Goal: Information Seeking & Learning: Learn about a topic

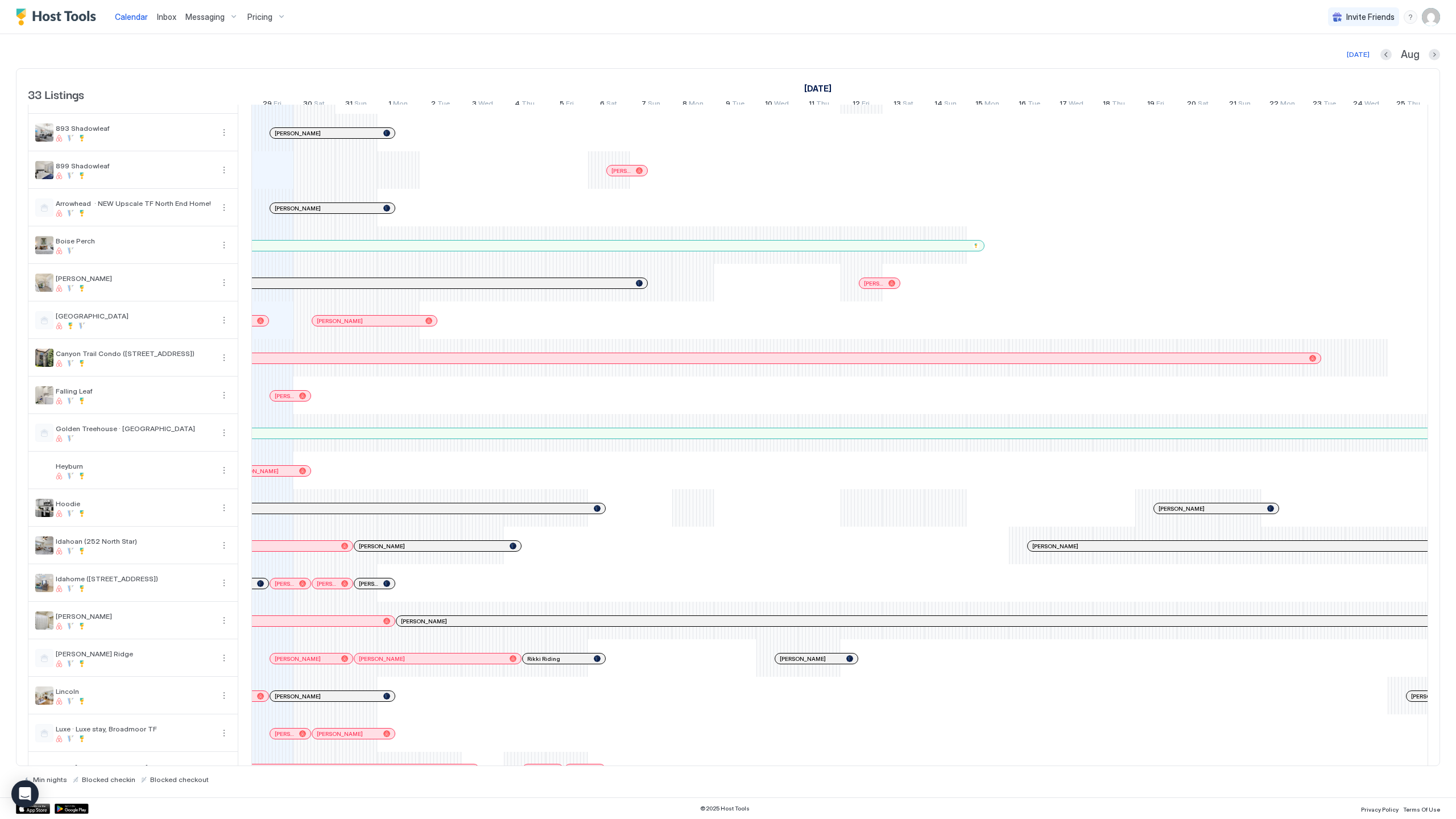
scroll to position [179, 0]
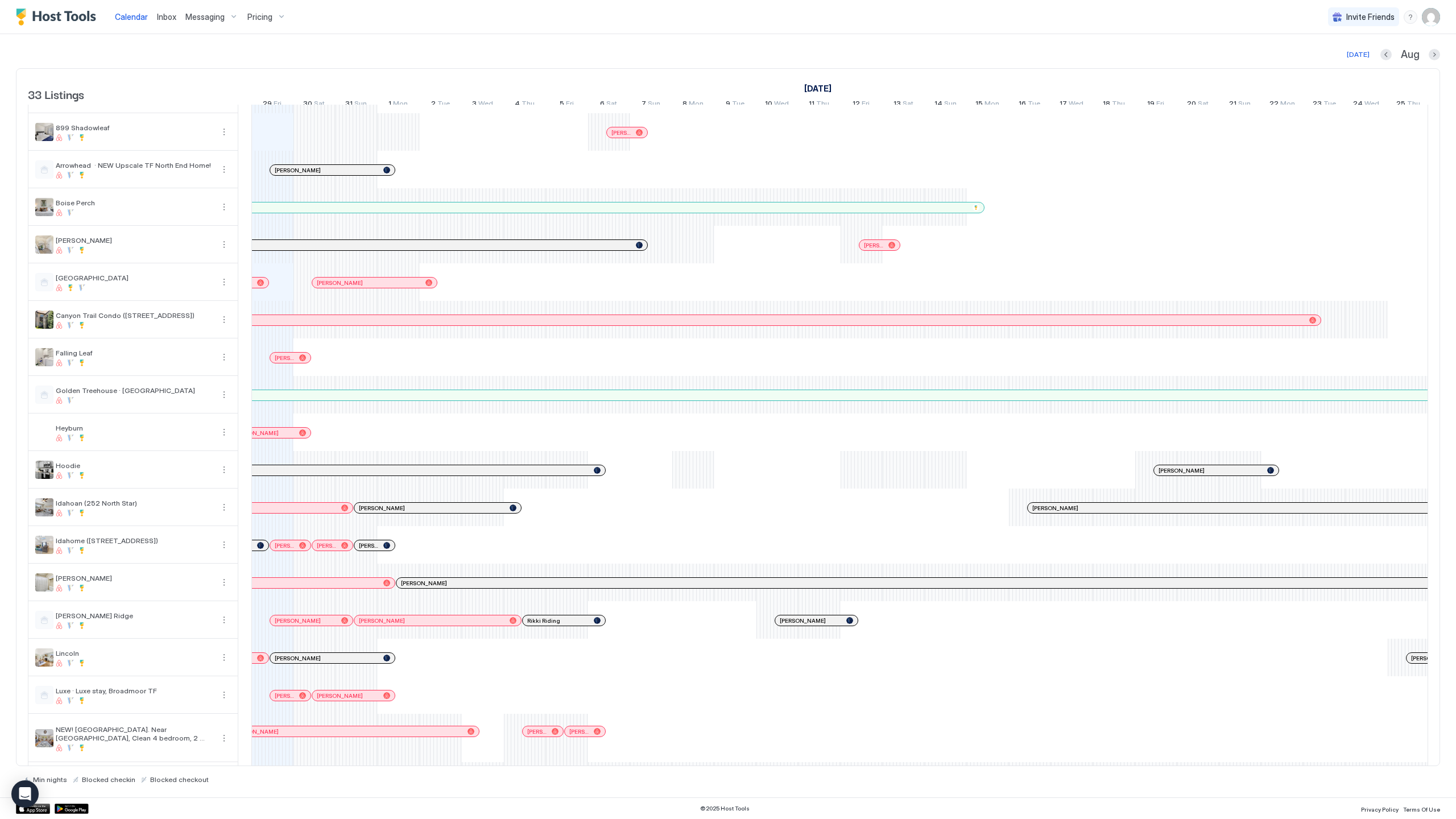
click at [686, 481] on div "[PERSON_NAME] [PERSON_NAME] [PERSON_NAME] [PERSON_NAME] [PERSON_NAME] [PERSON_N…" at bounding box center [1050, 556] width 2861 height 1260
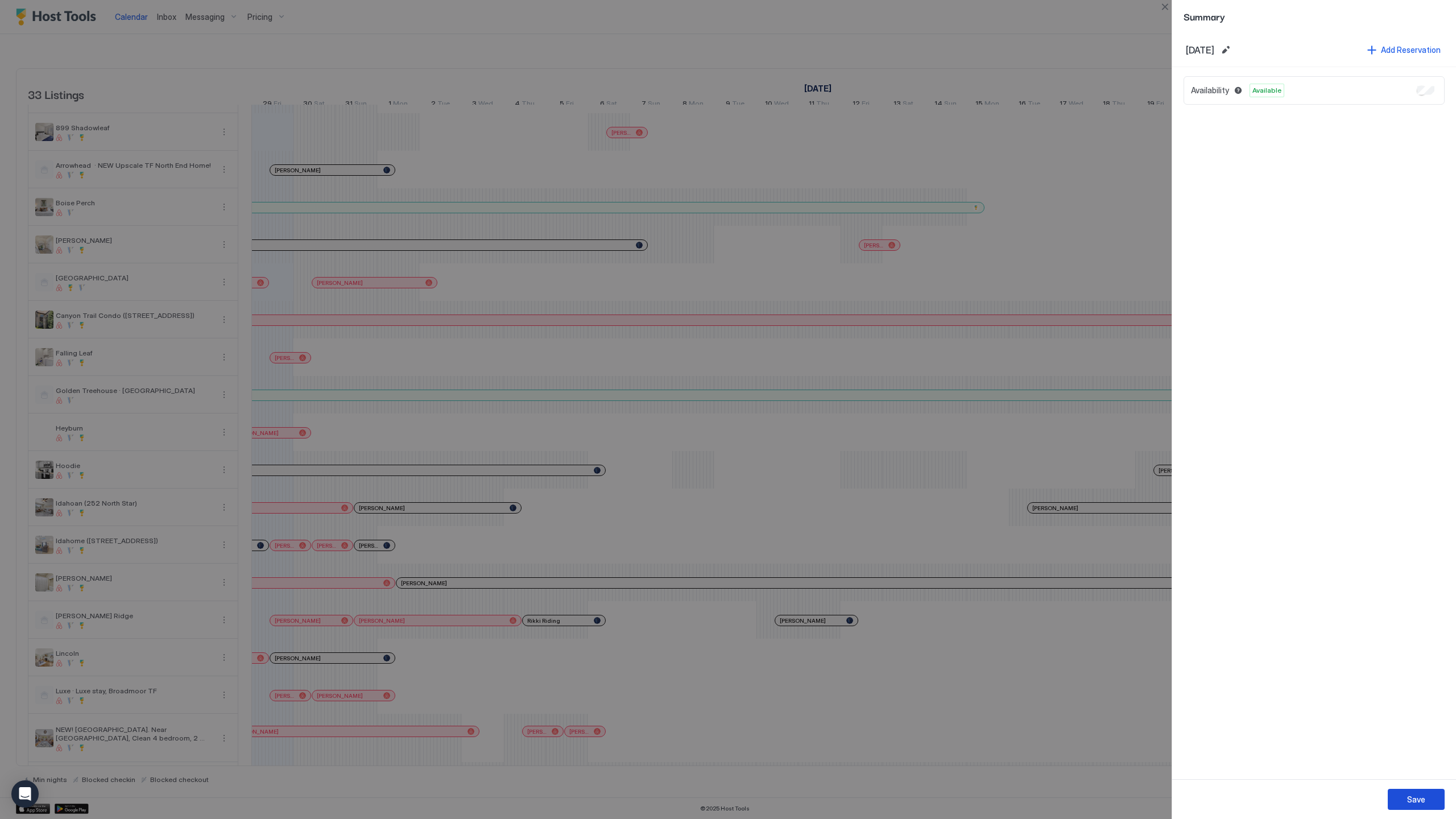
click at [1405, 794] on button "Save" at bounding box center [1415, 799] width 57 height 21
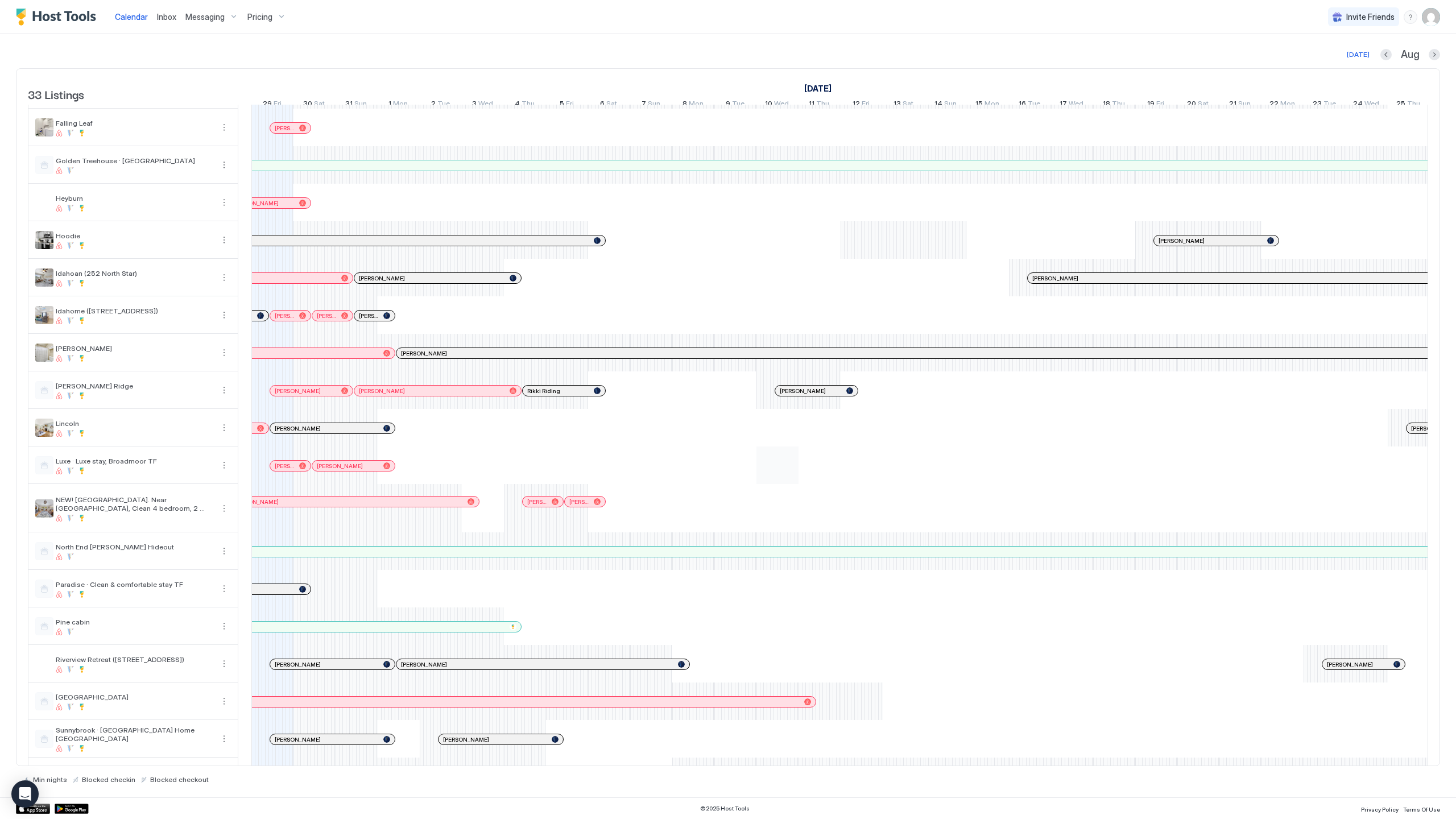
scroll to position [617, 0]
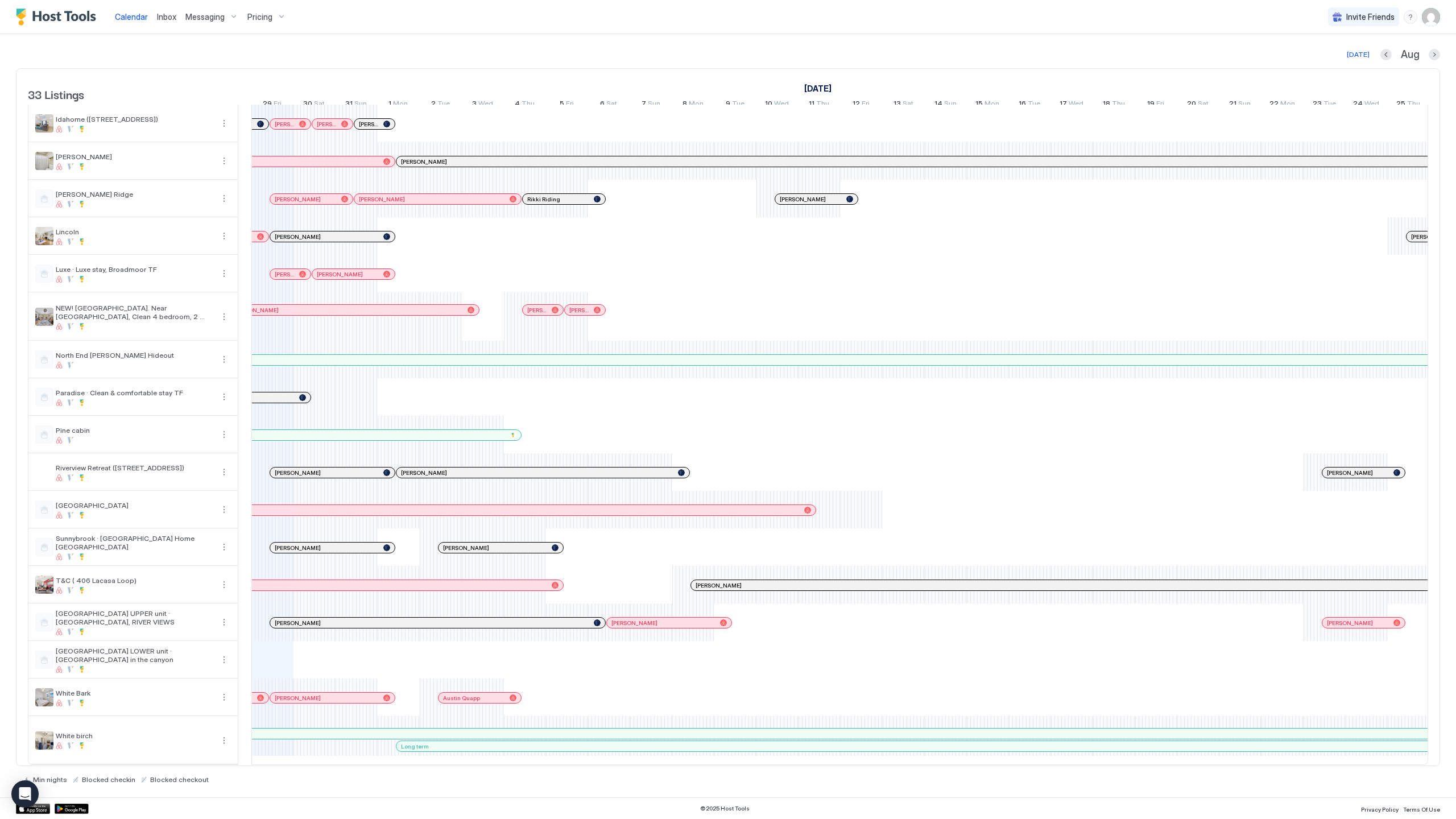
click at [316, 388] on div "[PERSON_NAME] [PERSON_NAME] [PERSON_NAME] [PERSON_NAME] [PERSON_NAME] [PERSON_N…" at bounding box center [1050, 134] width 2861 height 1260
click at [357, 391] on div at bounding box center [728, 410] width 1456 height 819
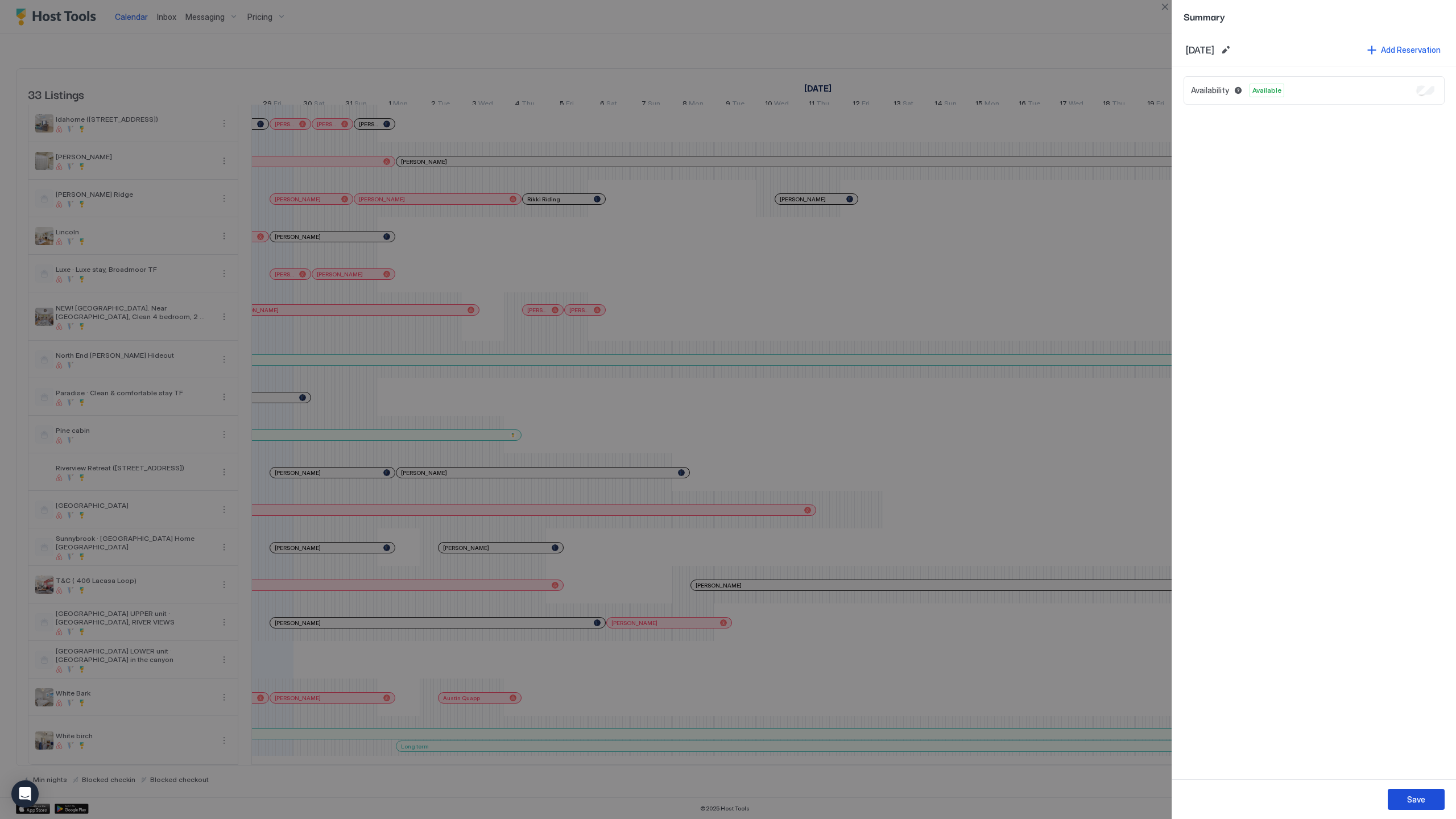
click at [1424, 801] on div "Save" at bounding box center [1416, 800] width 18 height 12
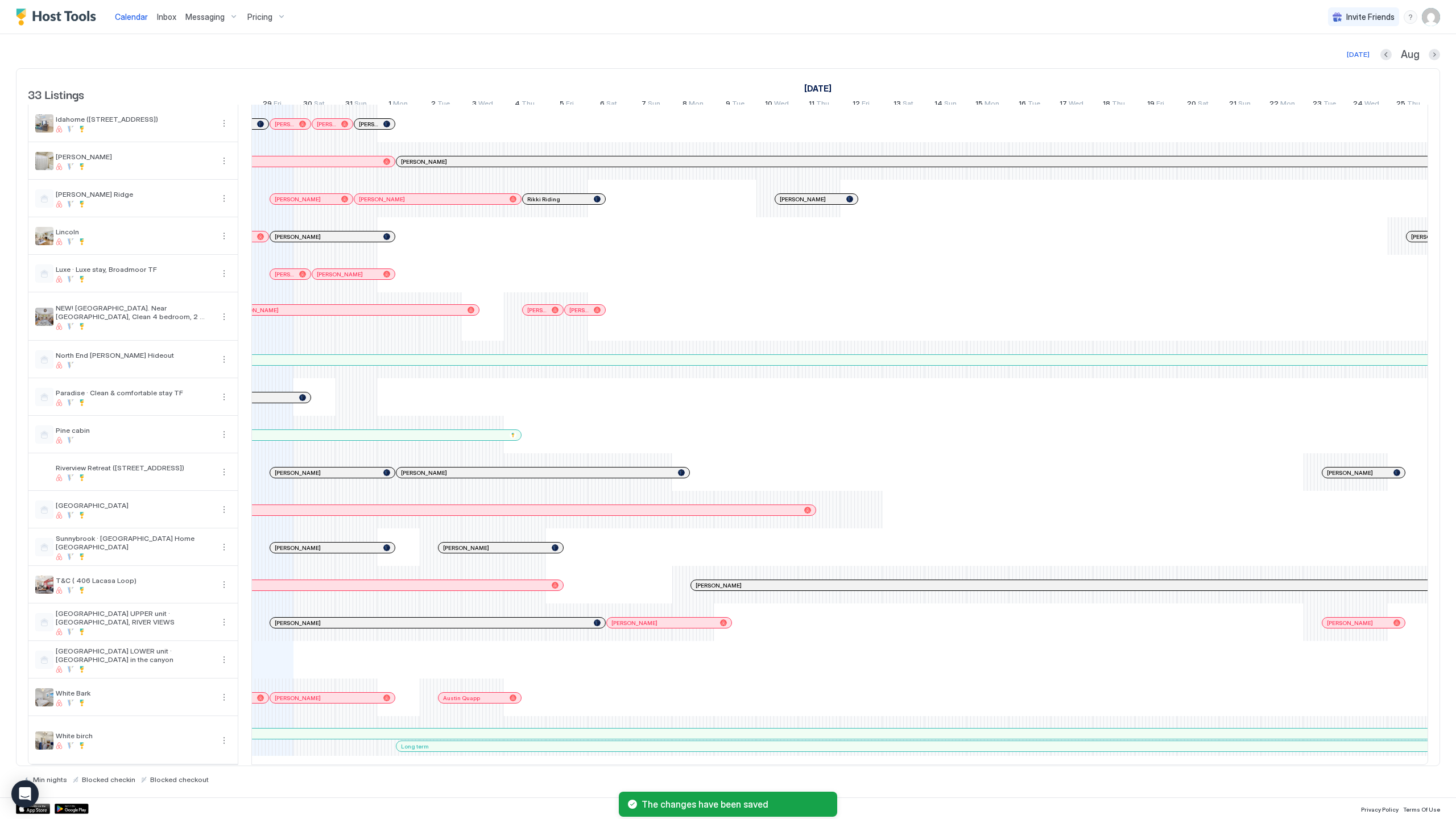
click at [348, 384] on div "[PERSON_NAME] [PERSON_NAME] [PERSON_NAME] [PERSON_NAME] [PERSON_NAME] [PERSON_N…" at bounding box center [1050, 134] width 2861 height 1260
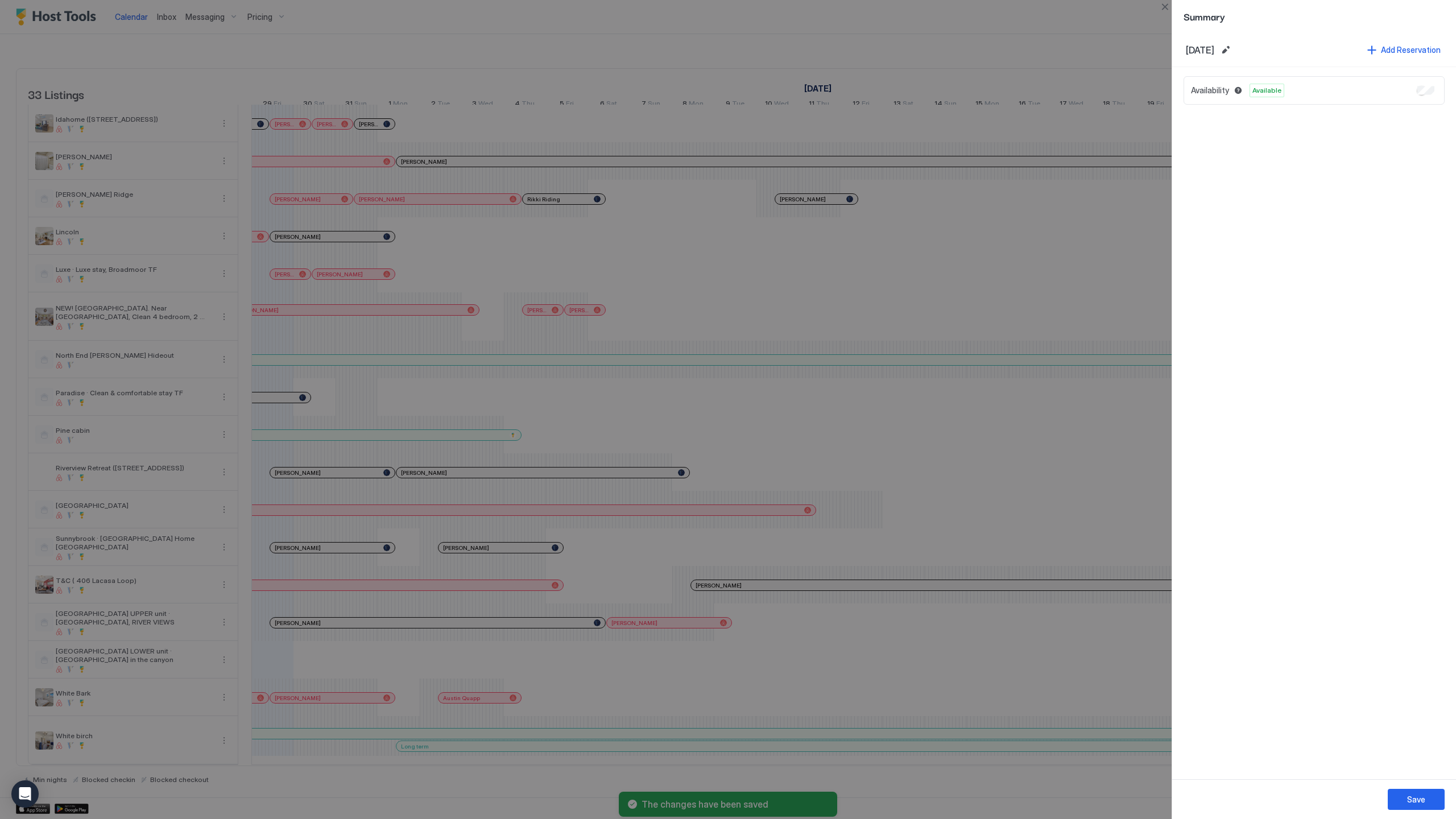
click at [1414, 805] on button "Save" at bounding box center [1415, 799] width 57 height 21
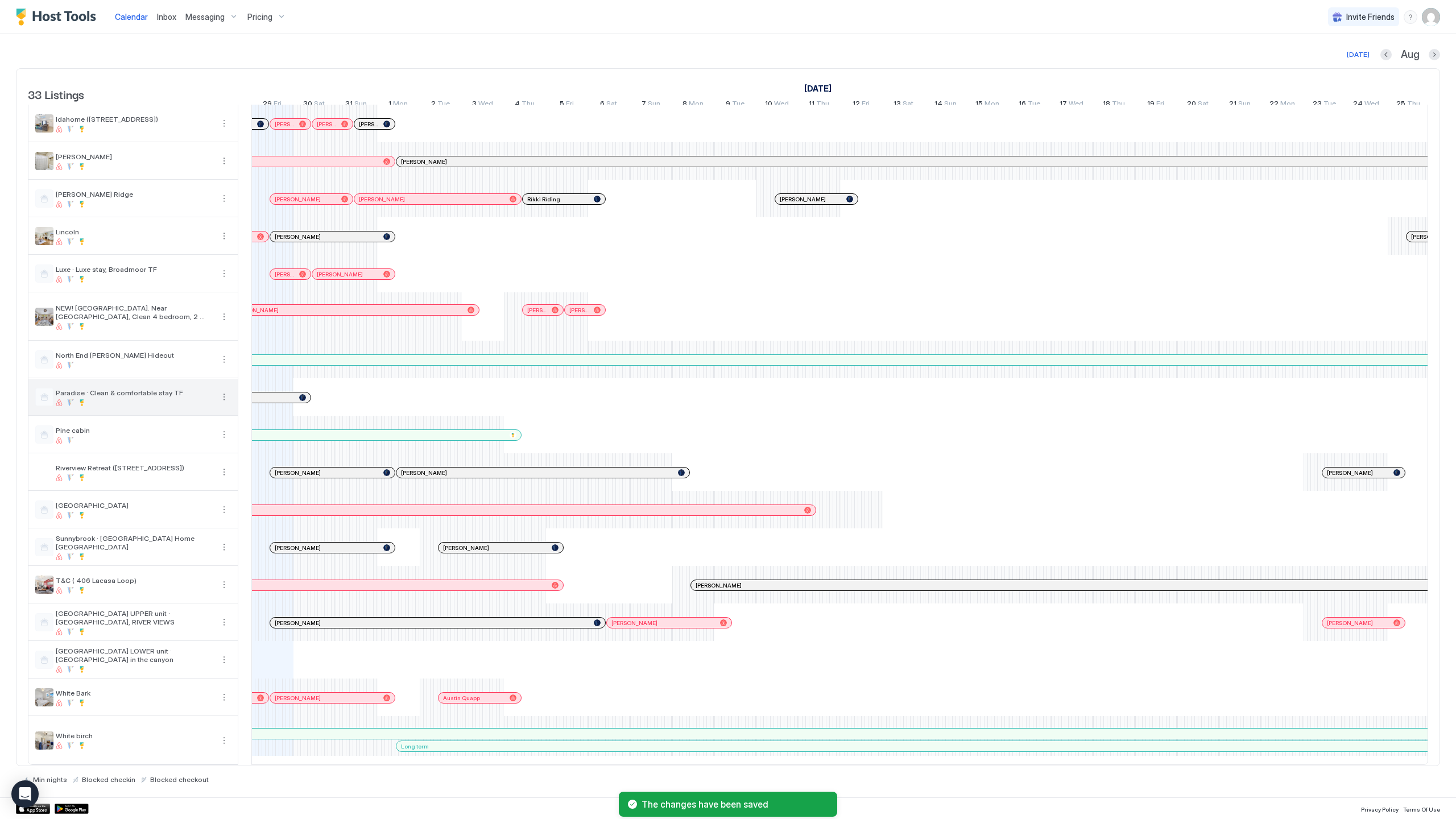
click at [177, 400] on div at bounding box center [134, 403] width 157 height 7
click at [224, 393] on button "More options" at bounding box center [224, 397] width 14 height 14
click at [219, 391] on div at bounding box center [728, 410] width 1456 height 819
click at [227, 391] on button "More options" at bounding box center [224, 397] width 14 height 14
click at [211, 423] on div "Pricing" at bounding box center [199, 424] width 72 height 18
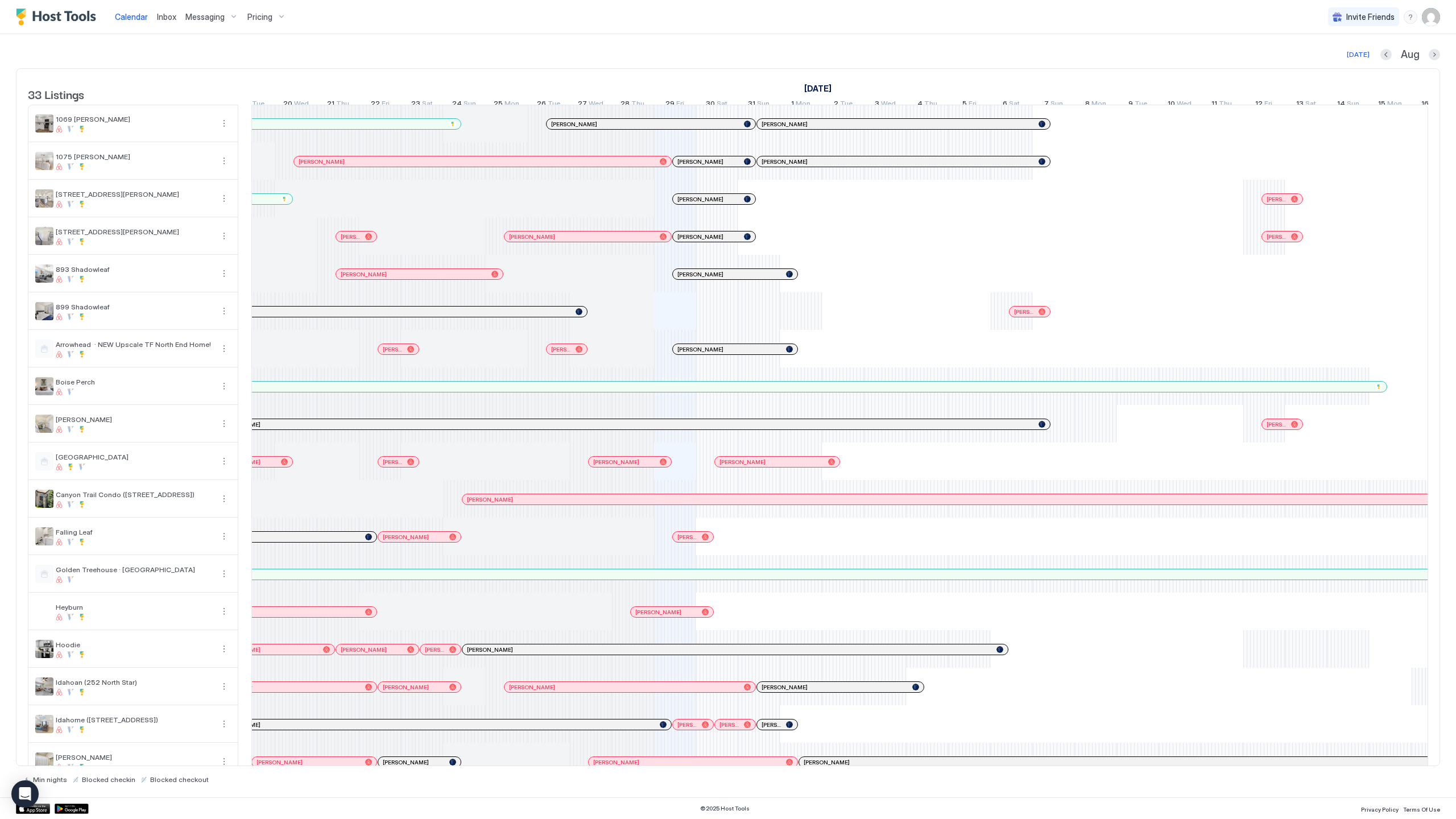
click at [720, 320] on div "[PERSON_NAME] [PERSON_NAME] [PERSON_NAME] [PERSON_NAME] [PERSON_NAME] [PERSON_N…" at bounding box center [1453, 735] width 2861 height 1260
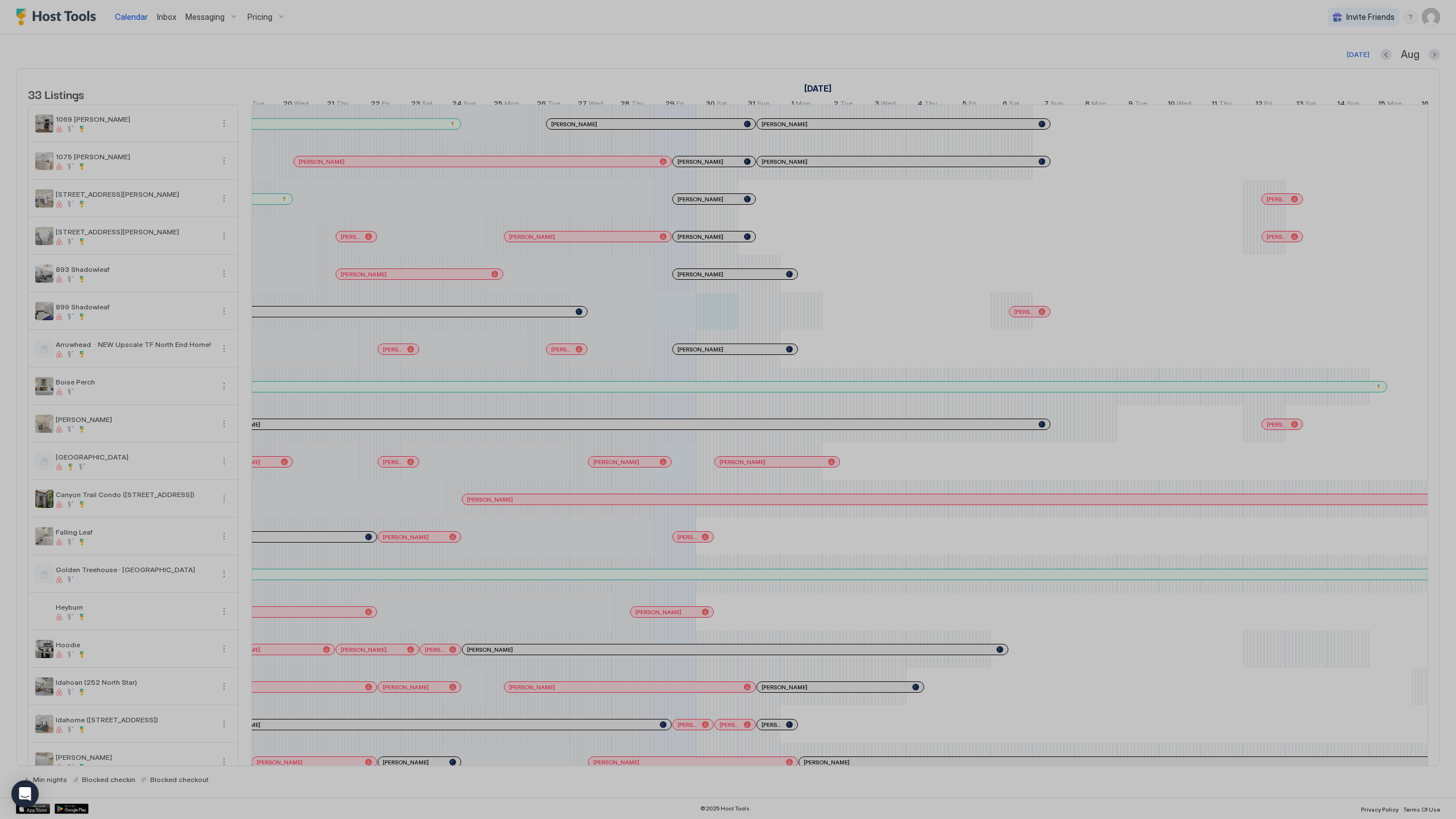
click at [771, 320] on div at bounding box center [728, 410] width 1456 height 819
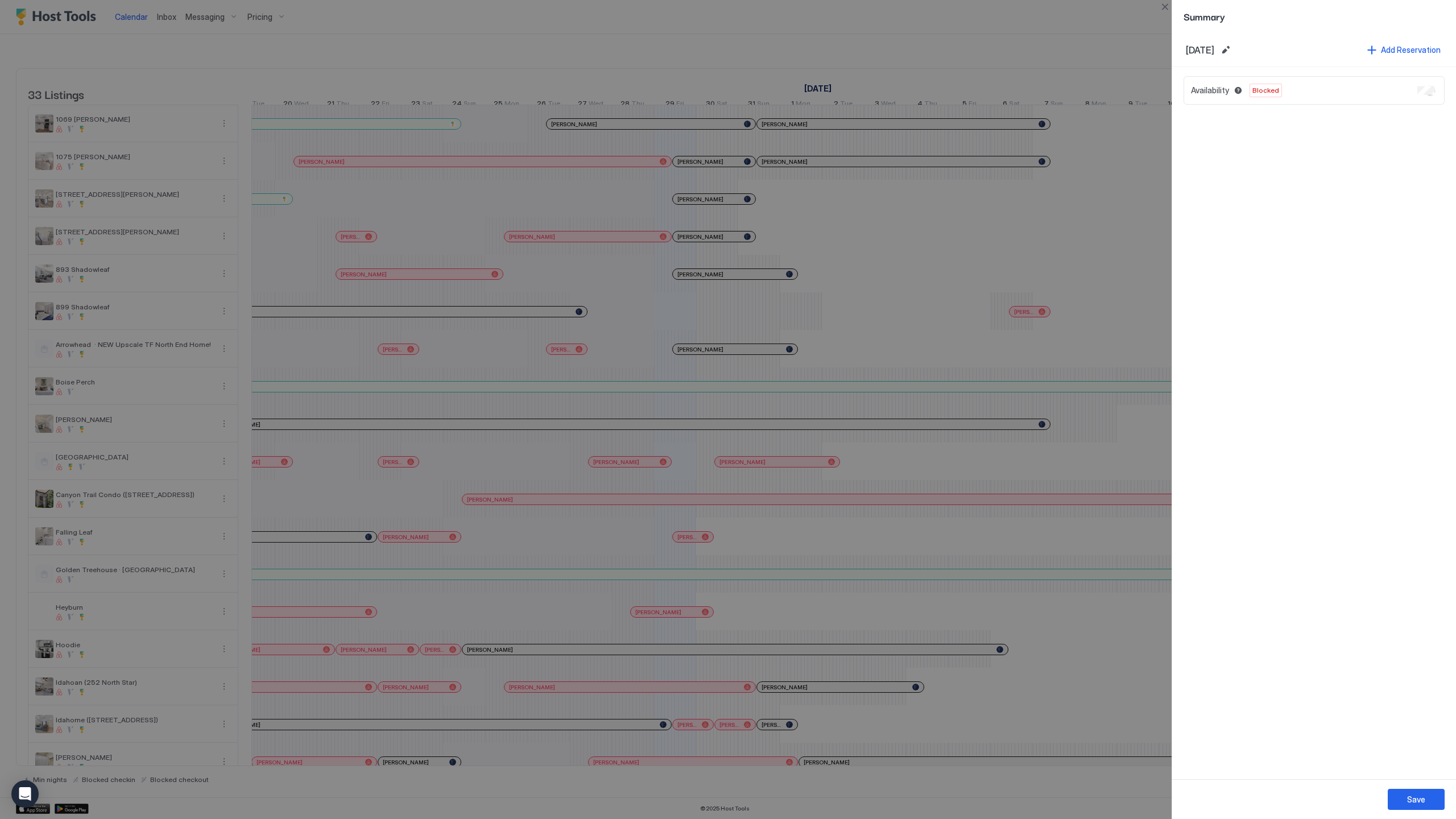
click at [812, 325] on div at bounding box center [728, 410] width 1456 height 819
click at [1413, 801] on div "Save" at bounding box center [1416, 800] width 18 height 12
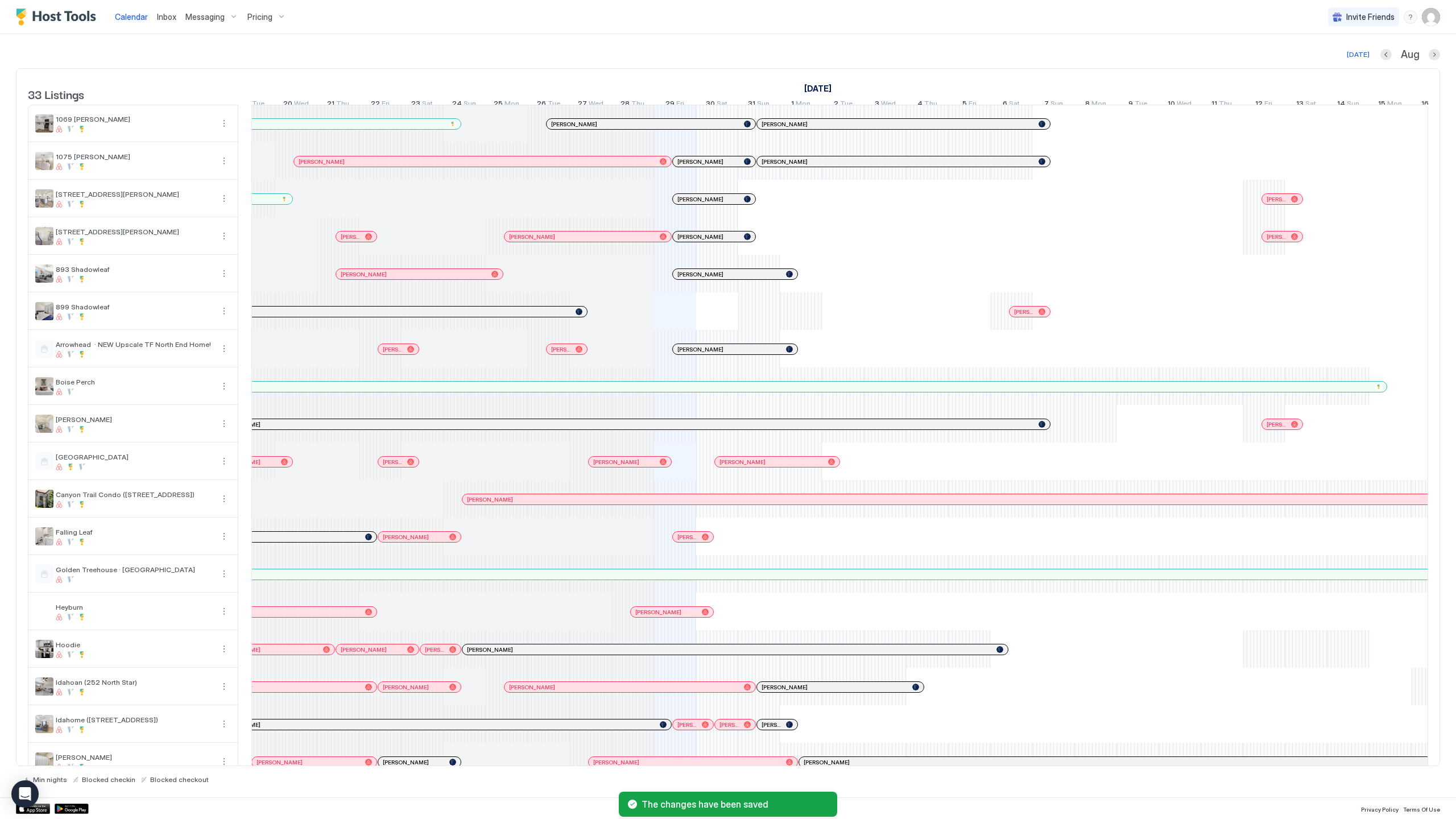
click at [750, 319] on div "[PERSON_NAME] [PERSON_NAME] [PERSON_NAME] [PERSON_NAME] [PERSON_NAME] [PERSON_N…" at bounding box center [1453, 735] width 2861 height 1260
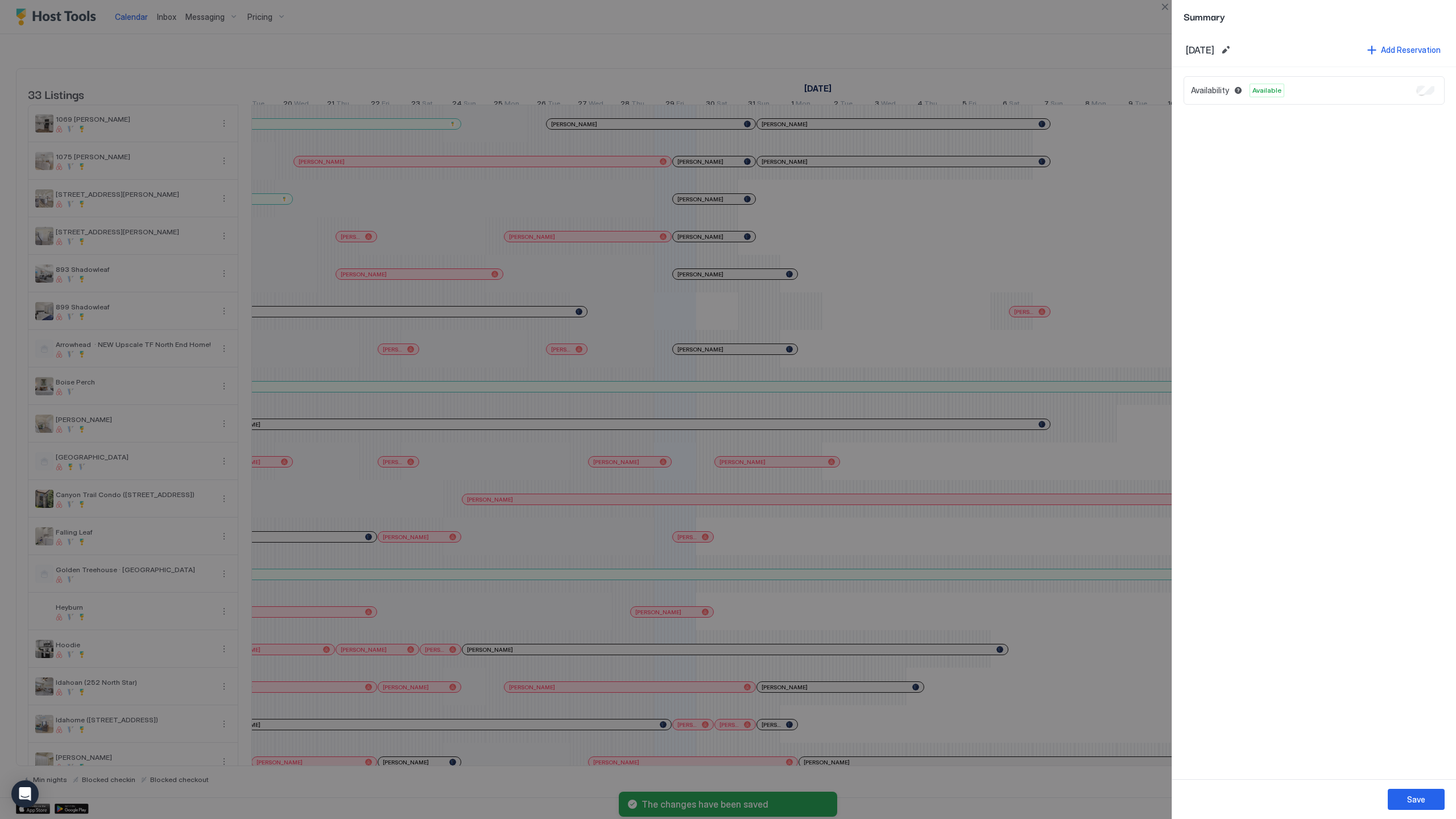
click at [1411, 798] on div "Save" at bounding box center [1416, 800] width 18 height 12
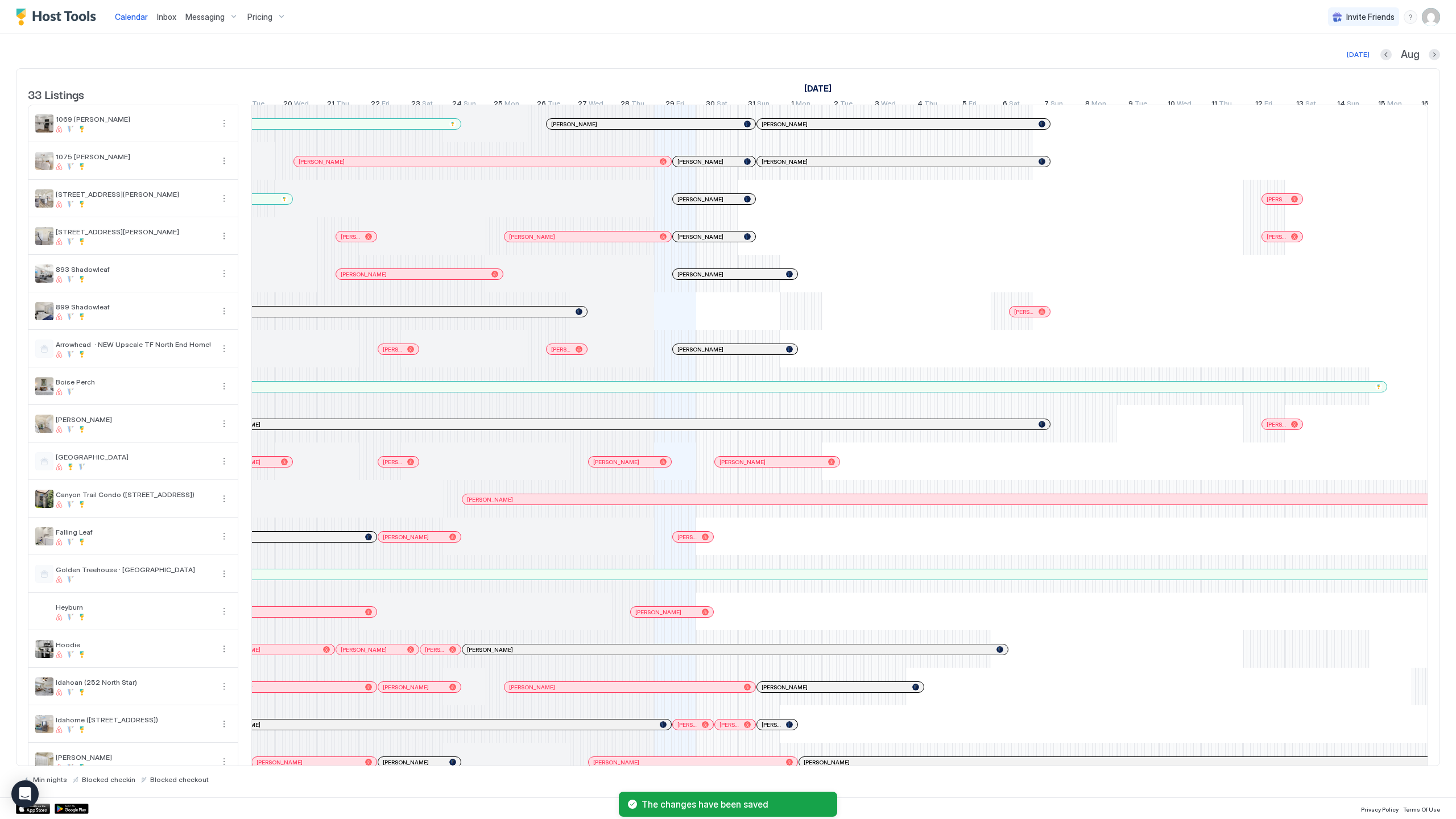
click at [807, 327] on div "[PERSON_NAME] [PERSON_NAME] [PERSON_NAME] [PERSON_NAME] [PERSON_NAME] [PERSON_N…" at bounding box center [1453, 735] width 2861 height 1260
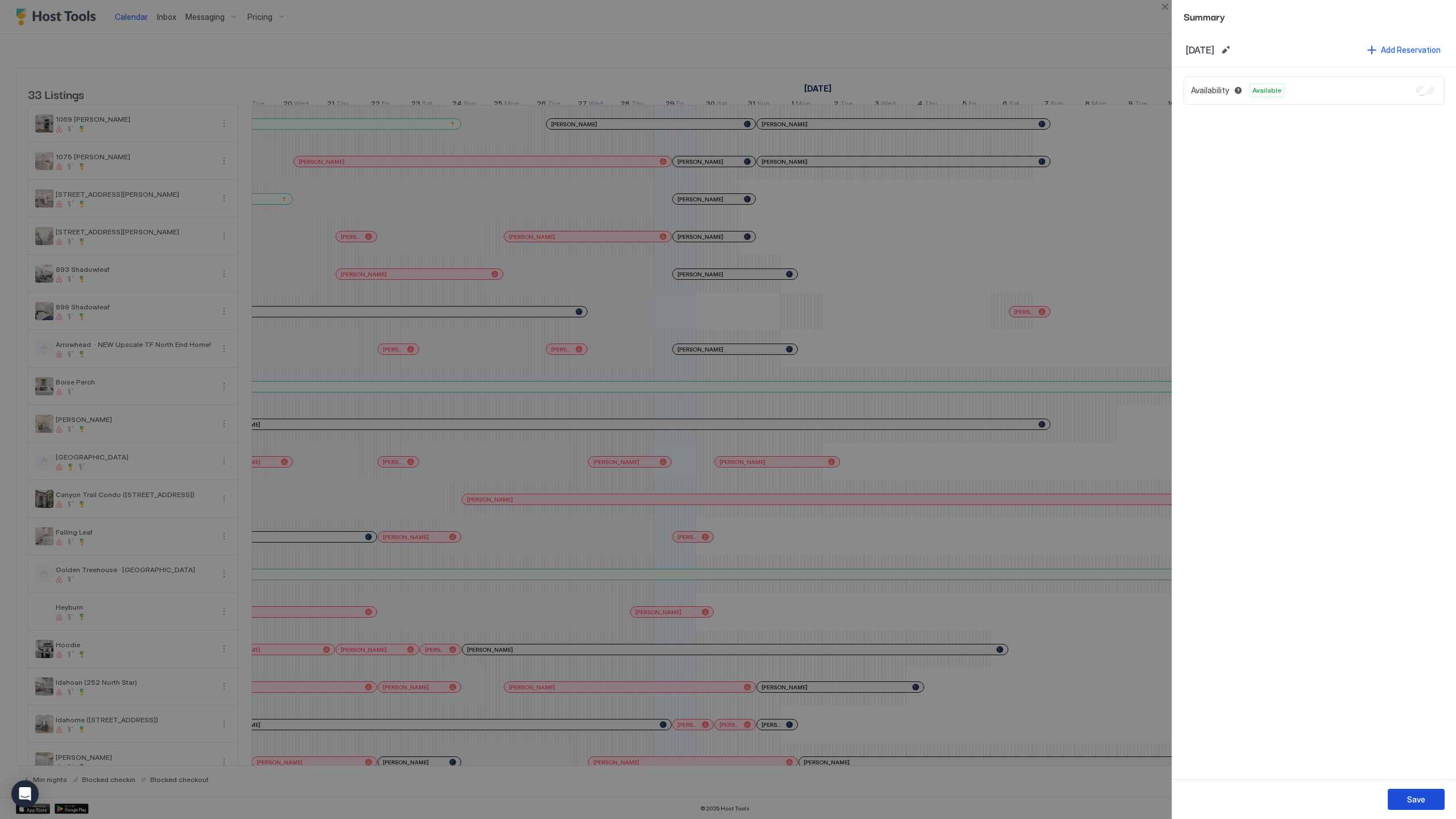
click at [1433, 795] on button "Save" at bounding box center [1415, 799] width 57 height 21
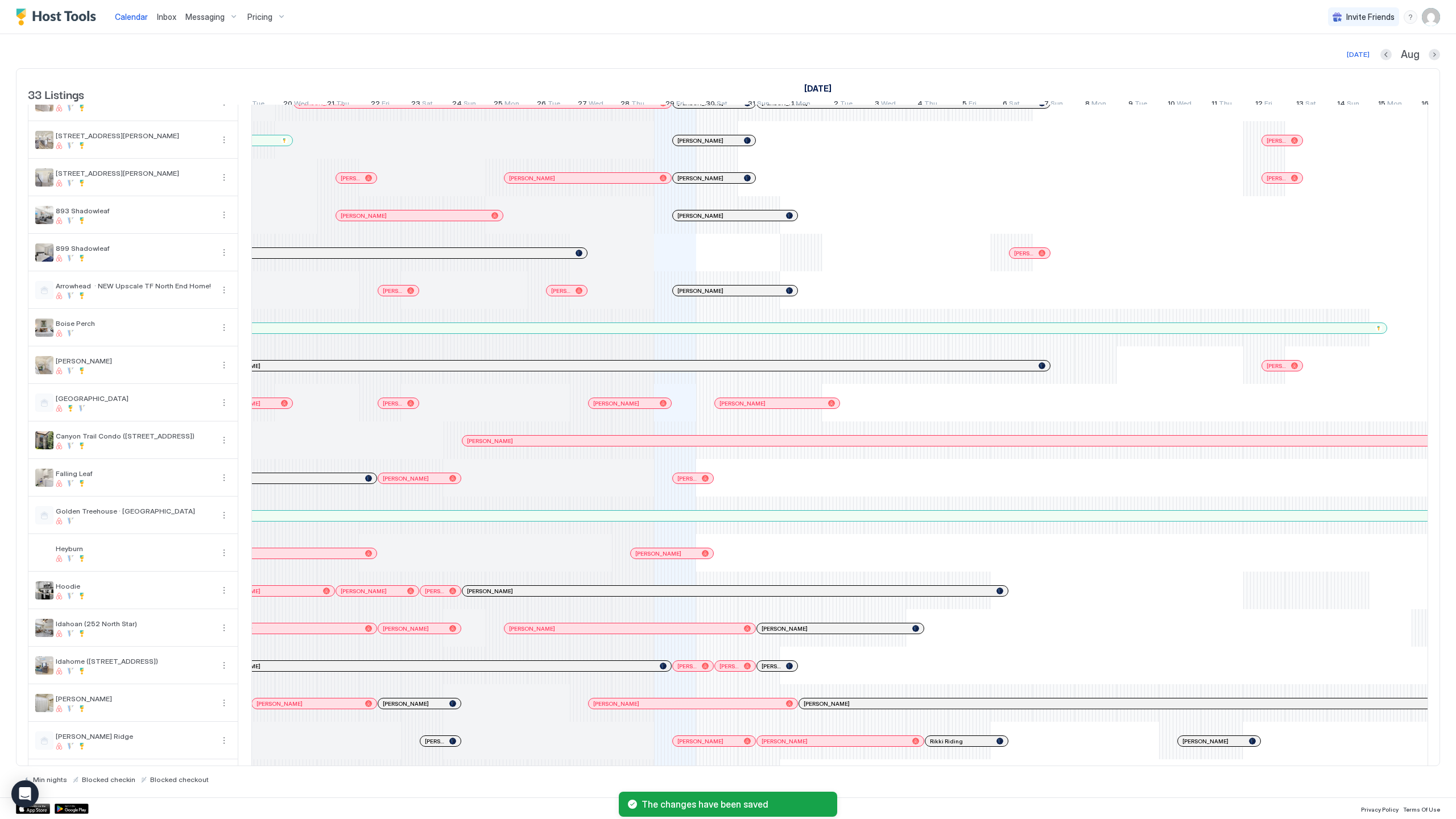
scroll to position [58, 0]
click at [807, 255] on div "[PERSON_NAME] [PERSON_NAME] [PERSON_NAME] [PERSON_NAME] [PERSON_NAME] [PERSON_N…" at bounding box center [1453, 678] width 2861 height 1260
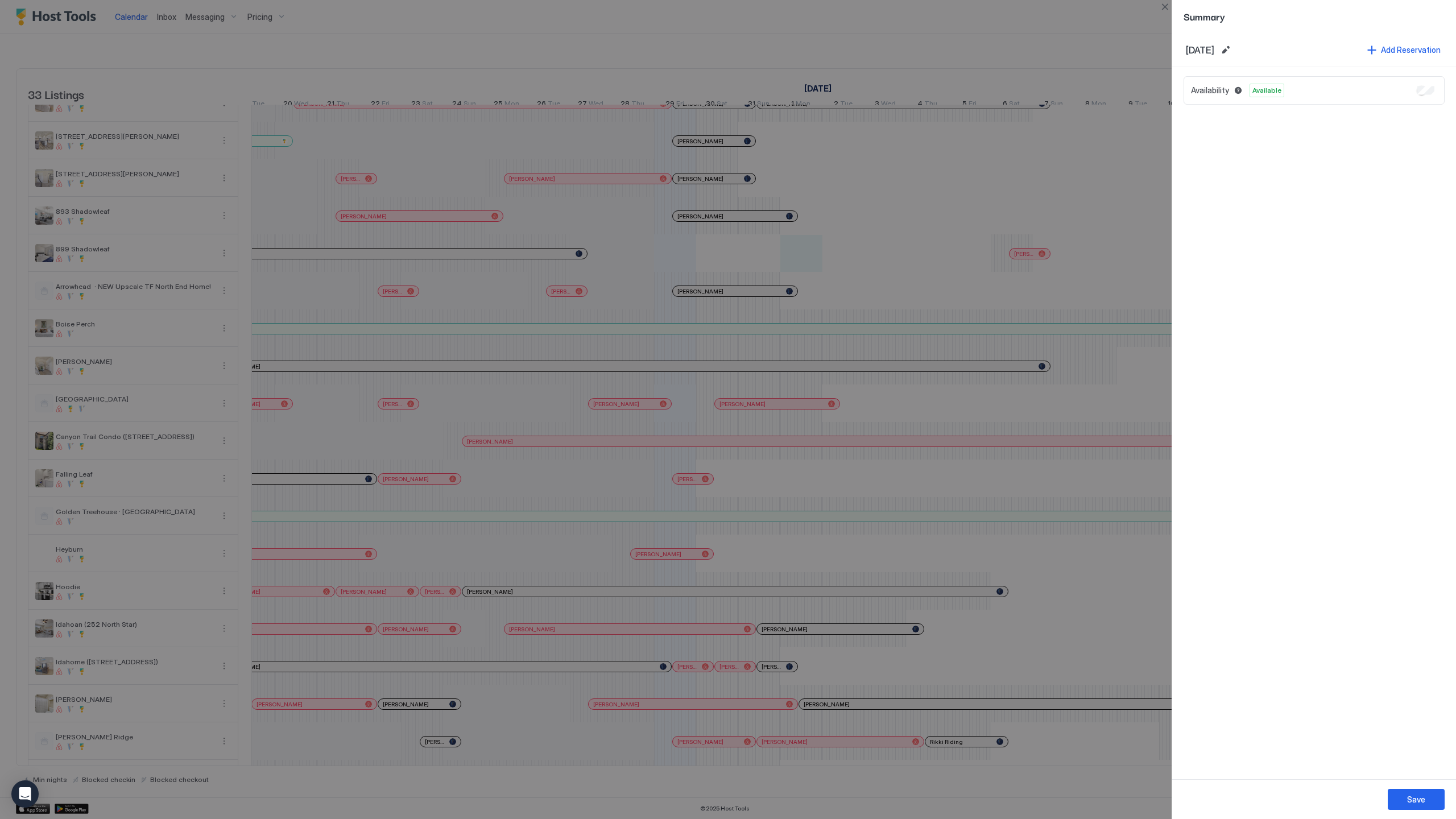
click at [1427, 790] on button "Save" at bounding box center [1415, 799] width 57 height 21
click at [1426, 801] on button "Save" at bounding box center [1415, 799] width 57 height 21
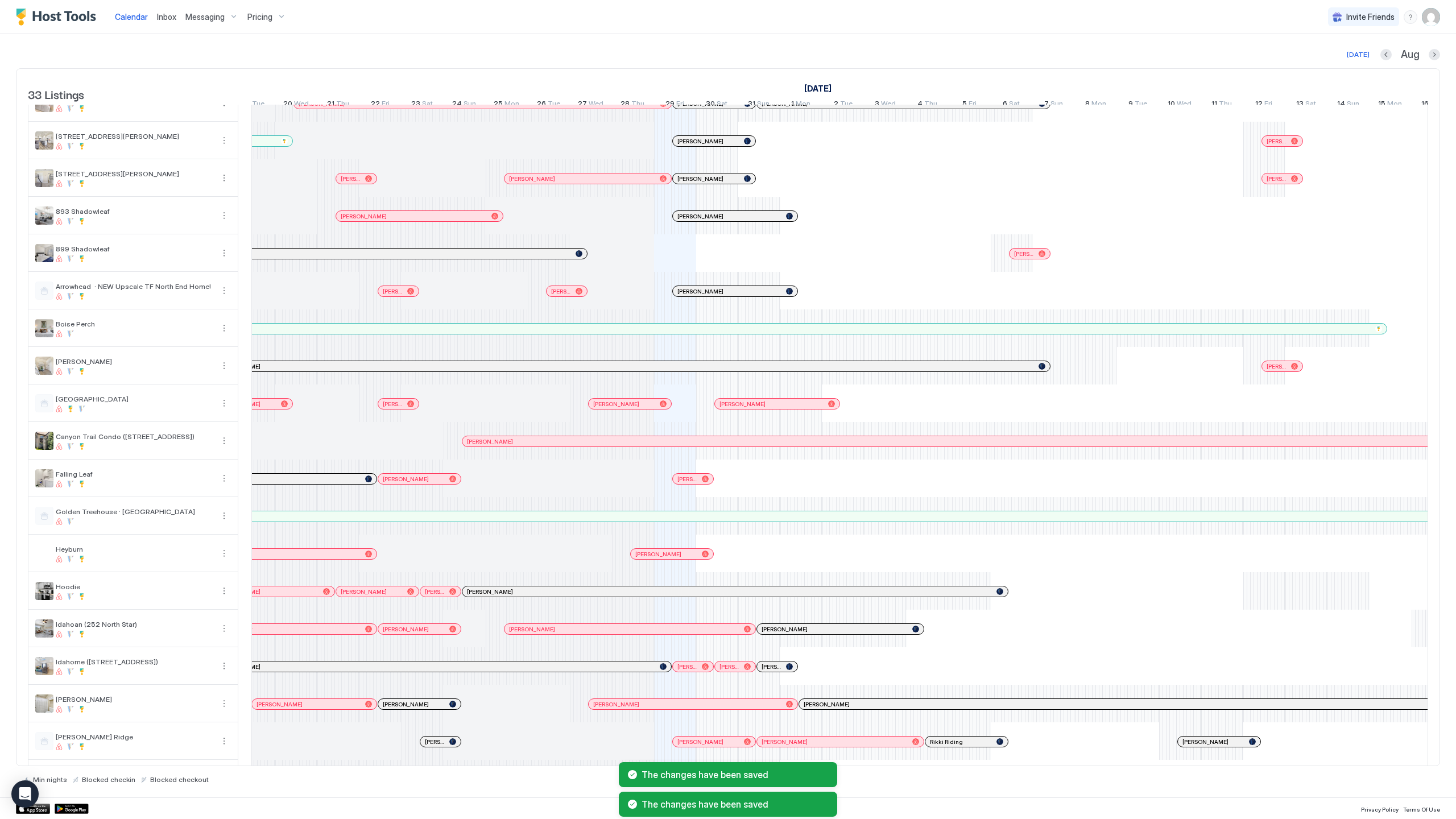
click at [329, 0] on div "Calendar Inbox Messaging Pricing Invite Friends RM" at bounding box center [728, 17] width 1456 height 34
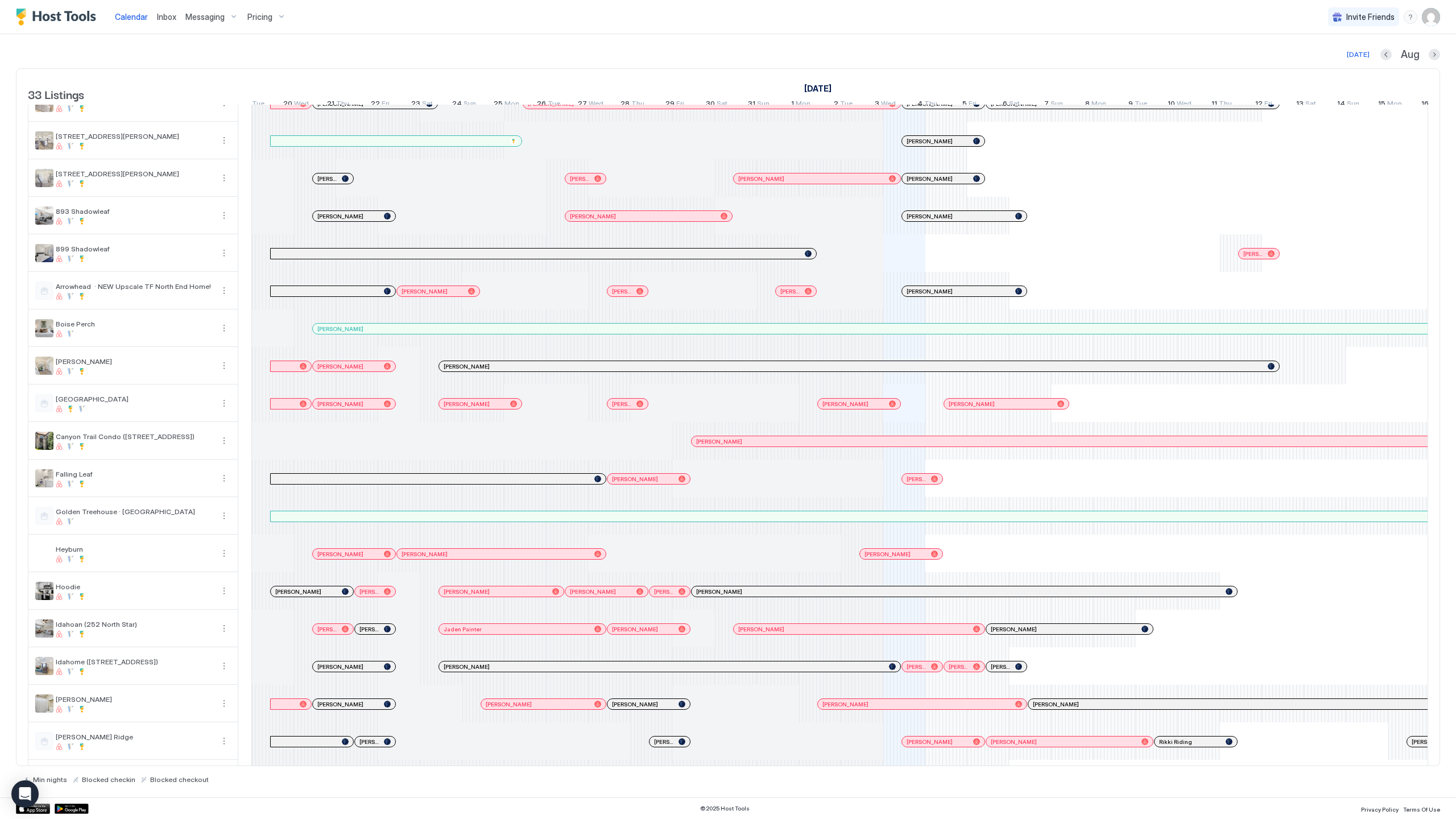
scroll to position [0, 229]
